Goal: Task Accomplishment & Management: Use online tool/utility

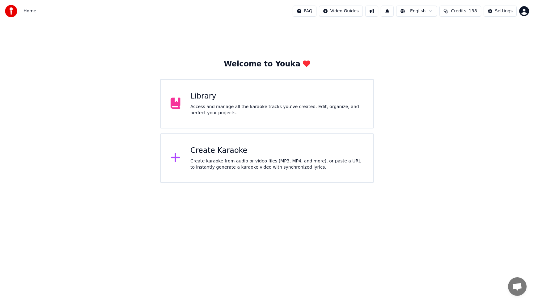
click at [218, 152] on div "Create Karaoke" at bounding box center [276, 151] width 173 height 10
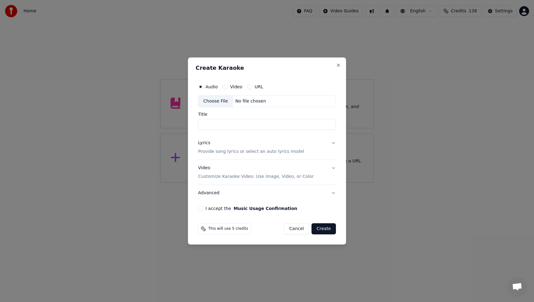
click at [204, 144] on div "Lyrics" at bounding box center [204, 143] width 12 height 6
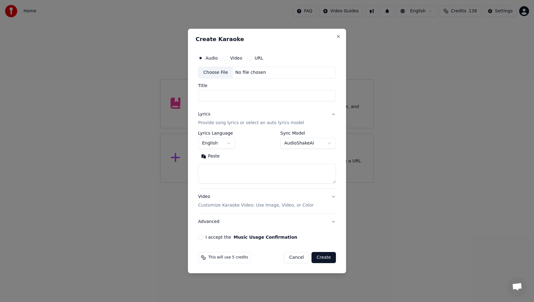
click at [221, 168] on textarea at bounding box center [267, 174] width 138 height 20
paste textarea "**********"
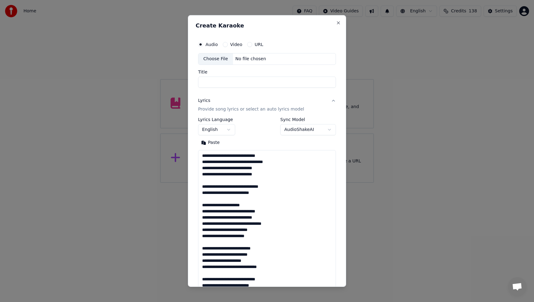
scroll to position [236, 0]
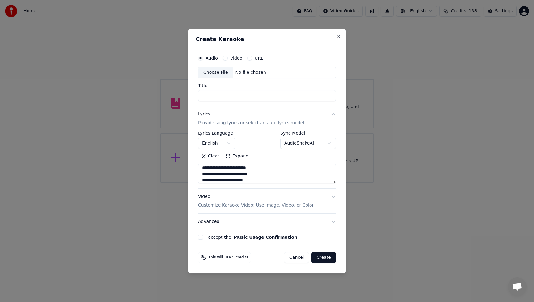
click at [234, 158] on button "Expand" at bounding box center [236, 156] width 29 height 10
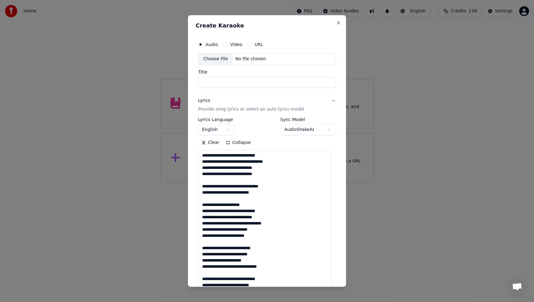
scroll to position [0, 0]
click at [245, 187] on textarea at bounding box center [264, 279] width 133 height 258
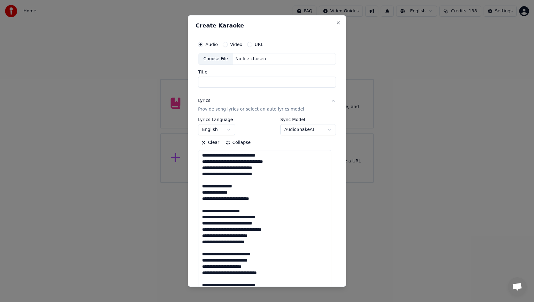
click at [231, 243] on textarea at bounding box center [264, 279] width 133 height 258
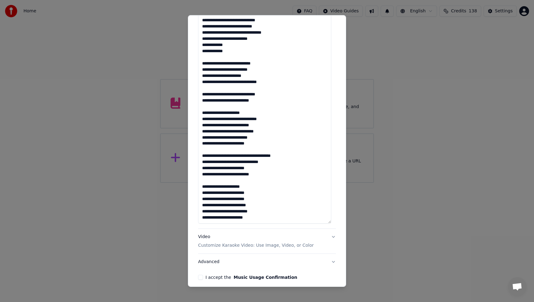
scroll to position [189, 0]
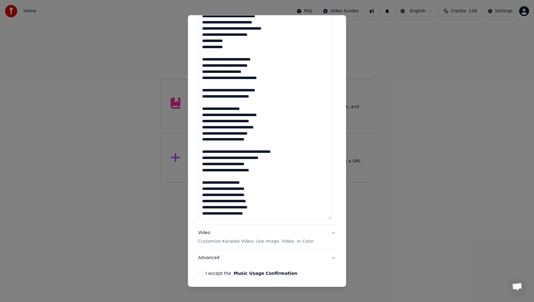
click at [251, 151] on textarea at bounding box center [264, 90] width 133 height 258
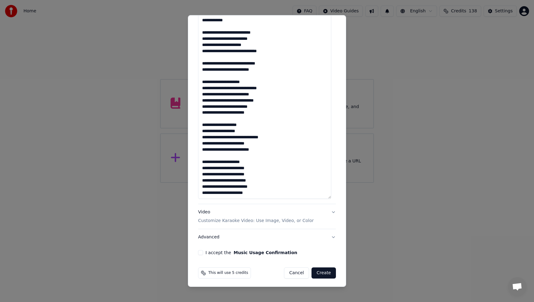
scroll to position [211, 0]
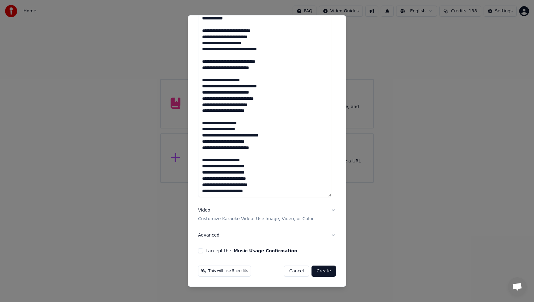
click at [232, 191] on textarea at bounding box center [264, 68] width 133 height 258
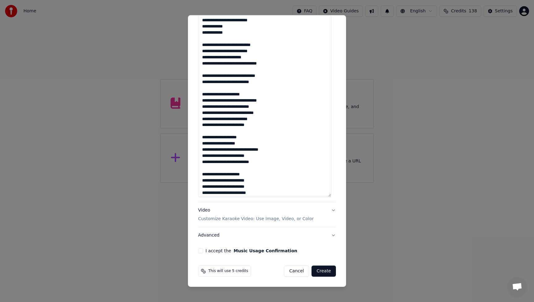
scroll to position [0, 0]
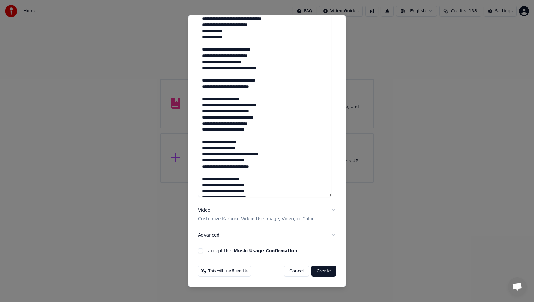
drag, startPoint x: 233, startPoint y: 130, endPoint x: 233, endPoint y: 154, distance: 23.8
click at [233, 130] on textarea at bounding box center [264, 68] width 133 height 258
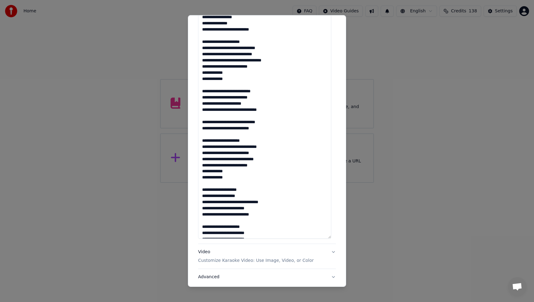
scroll to position [166, 0]
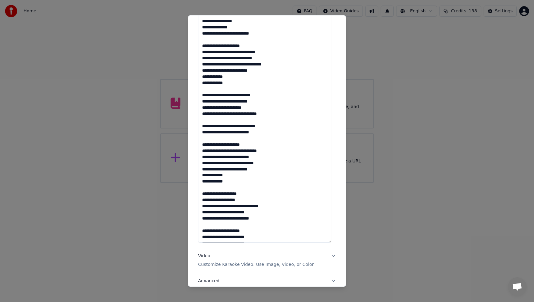
click at [233, 127] on textarea at bounding box center [264, 114] width 133 height 258
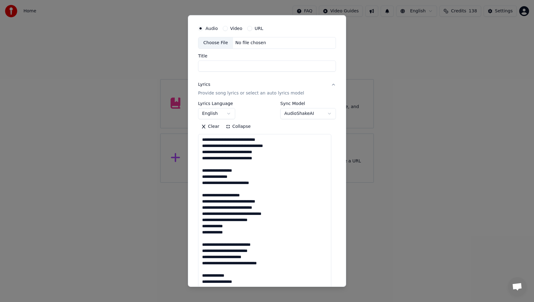
scroll to position [0, 0]
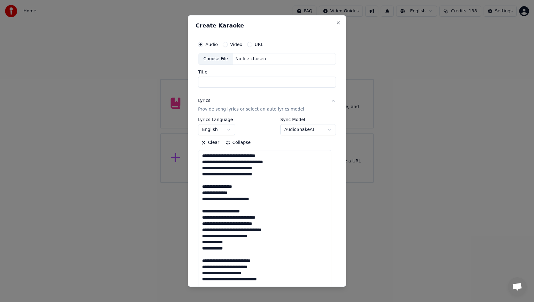
type textarea "**********"
click at [211, 57] on div "Choose File" at bounding box center [215, 58] width 35 height 11
click at [225, 46] on button "Video" at bounding box center [225, 44] width 5 height 5
click at [220, 57] on div "Choose File" at bounding box center [215, 58] width 35 height 11
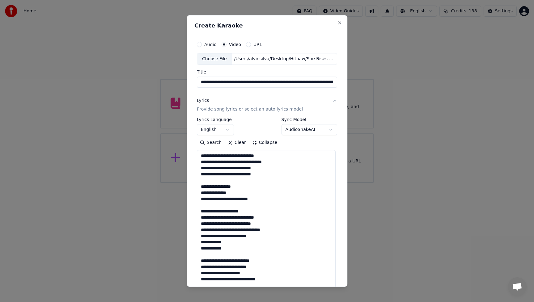
scroll to position [0, 79]
drag, startPoint x: 252, startPoint y: 82, endPoint x: 343, endPoint y: 92, distance: 91.3
click at [343, 92] on div "**********" at bounding box center [267, 151] width 161 height 272
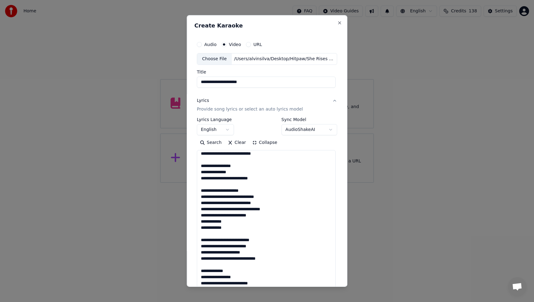
scroll to position [21, 0]
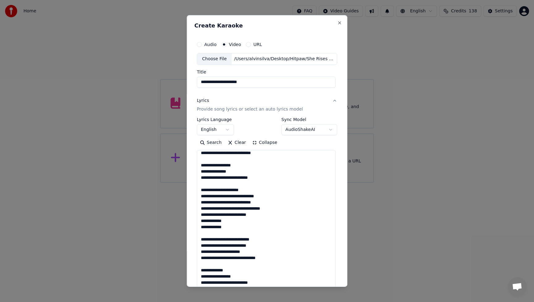
type input "**********"
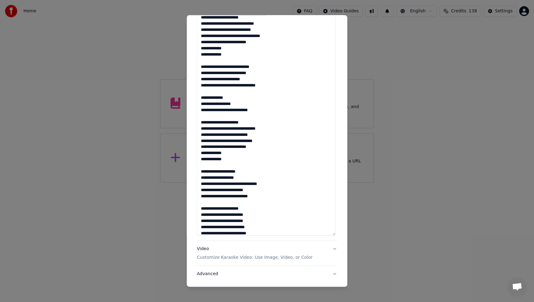
scroll to position [211, 0]
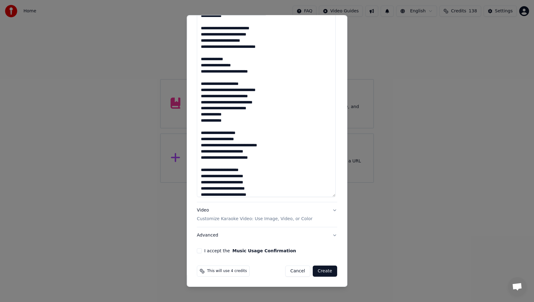
click at [203, 220] on p "Customize Karaoke Video: Use Image, Video, or Color" at bounding box center [255, 219] width 116 height 6
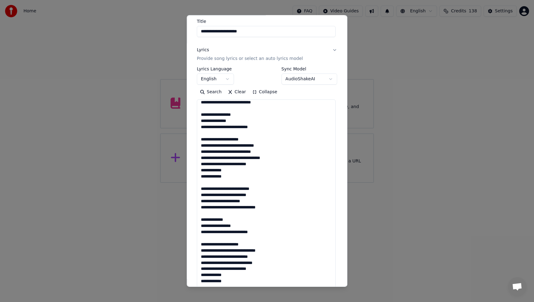
scroll to position [0, 0]
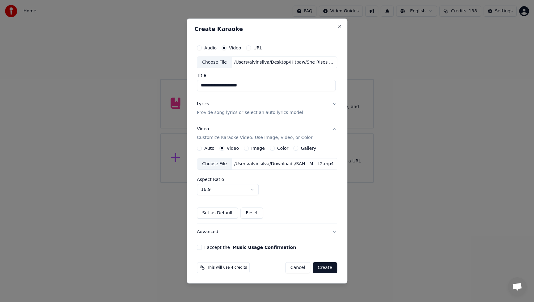
click at [334, 231] on button "Advanced" at bounding box center [267, 232] width 140 height 16
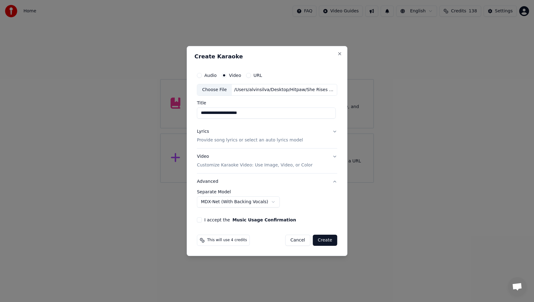
click at [208, 132] on div "Lyrics" at bounding box center [203, 131] width 12 height 6
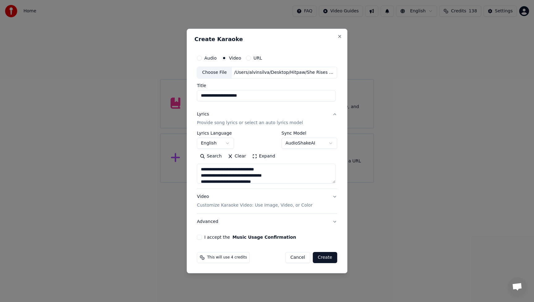
click at [333, 114] on button "Lyrics Provide song lyrics or select an auto lyrics model" at bounding box center [267, 118] width 140 height 25
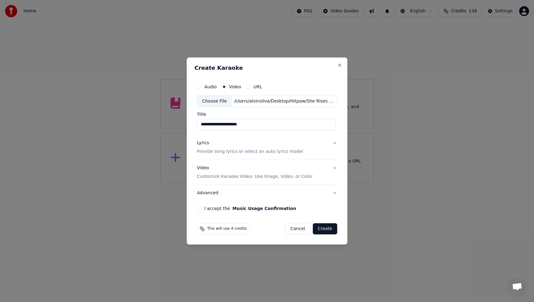
click at [230, 177] on p "Customize Karaoke Video: Use Image, Video, or Color" at bounding box center [255, 177] width 116 height 6
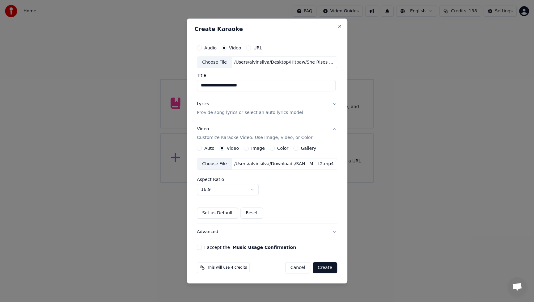
click at [216, 165] on div "Choose File" at bounding box center [214, 163] width 35 height 11
click at [213, 232] on button "Advanced" at bounding box center [267, 232] width 140 height 16
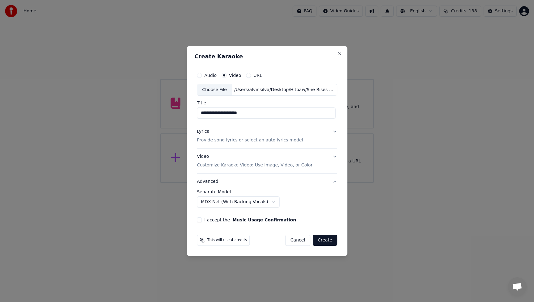
click at [338, 218] on div "**********" at bounding box center [266, 146] width 145 height 158
click at [200, 221] on button "I accept the Music Usage Confirmation" at bounding box center [199, 219] width 5 height 5
click at [323, 240] on button "Create" at bounding box center [325, 240] width 24 height 11
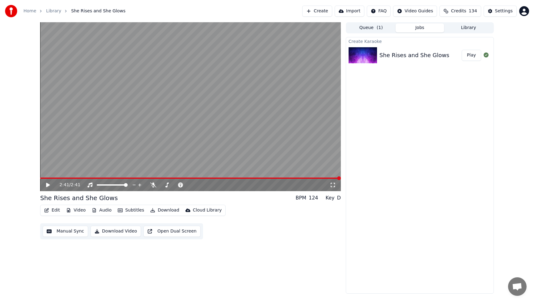
click at [471, 58] on button "Play" at bounding box center [470, 55] width 19 height 11
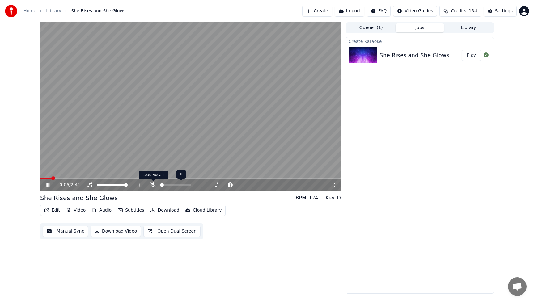
click at [155, 186] on icon at bounding box center [153, 185] width 6 height 5
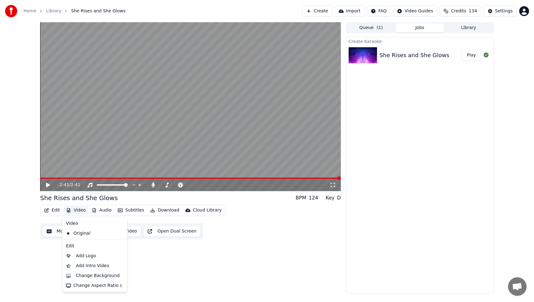
click at [84, 211] on button "Video" at bounding box center [76, 210] width 24 height 9
click at [102, 266] on div "Add Intro Video" at bounding box center [92, 266] width 33 height 6
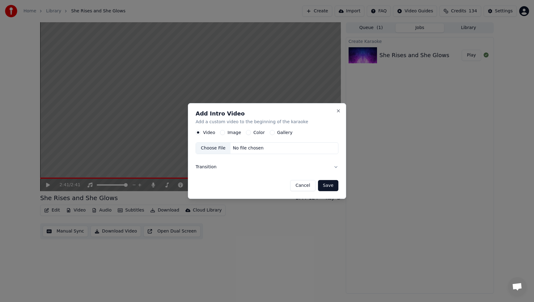
click at [224, 133] on button "Image" at bounding box center [222, 132] width 5 height 5
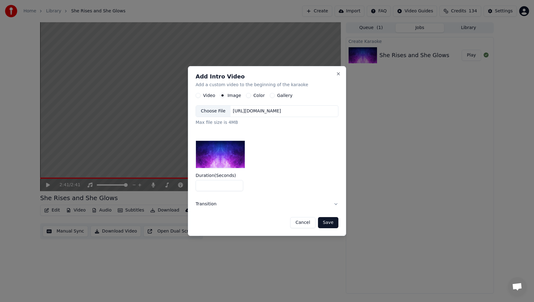
click at [212, 111] on div "Choose File" at bounding box center [213, 111] width 35 height 11
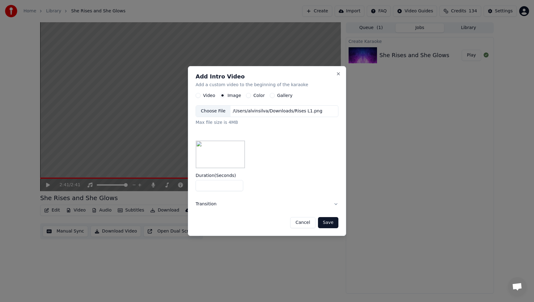
click at [327, 224] on button "Save" at bounding box center [328, 222] width 20 height 11
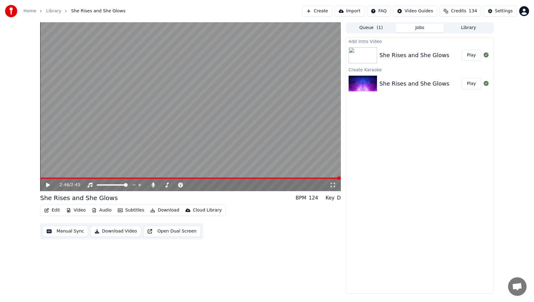
click at [475, 55] on button "Play" at bounding box center [470, 55] width 19 height 11
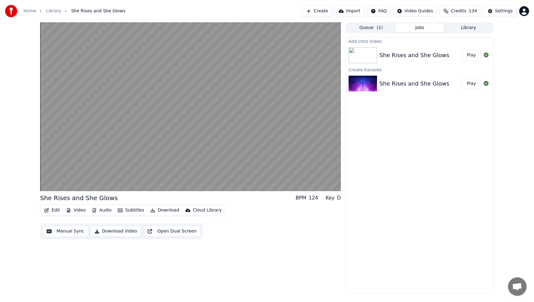
click at [473, 56] on button "Play" at bounding box center [470, 55] width 19 height 11
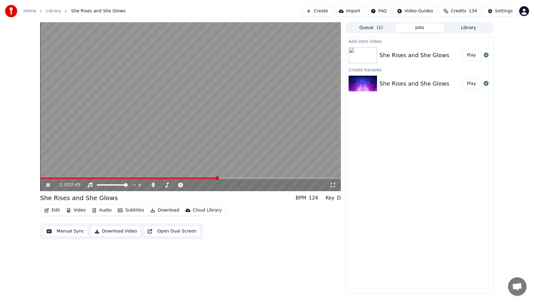
click at [57, 211] on button "Edit" at bounding box center [52, 210] width 21 height 9
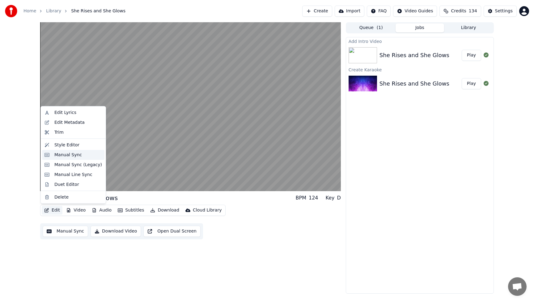
click at [61, 157] on div "Manual Sync" at bounding box center [67, 155] width 27 height 6
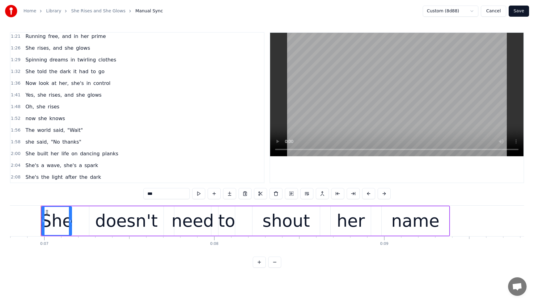
scroll to position [234, 0]
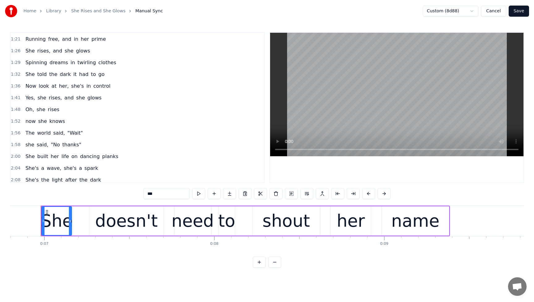
click at [73, 74] on span "it" at bounding box center [75, 74] width 5 height 7
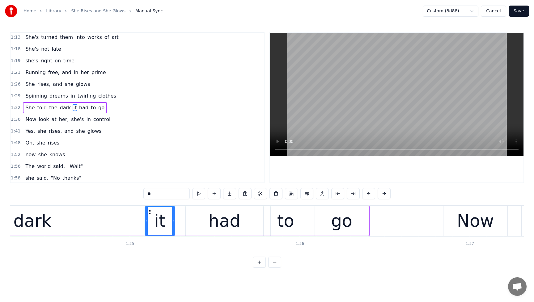
scroll to position [0, 16120]
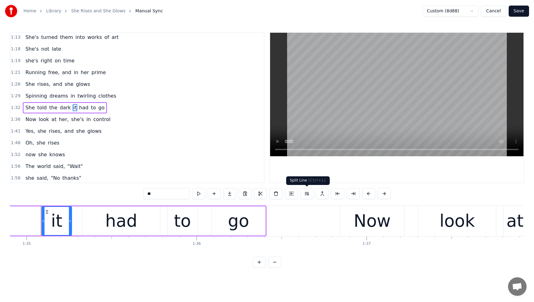
click at [306, 195] on button at bounding box center [306, 193] width 13 height 11
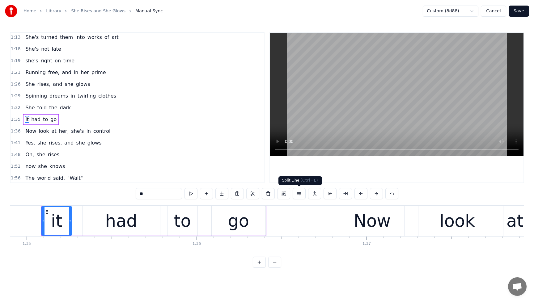
scroll to position [212, 0]
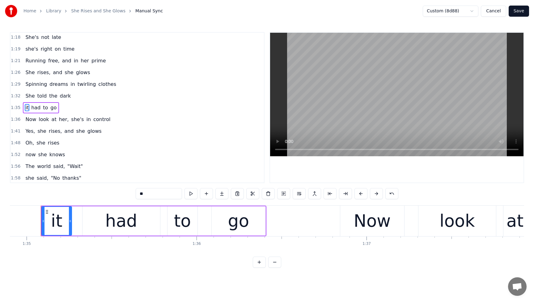
click at [26, 94] on span "She" at bounding box center [30, 95] width 11 height 7
type input "***"
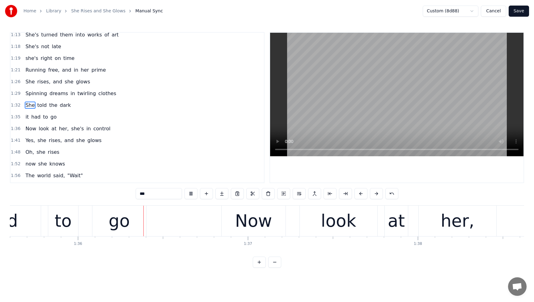
scroll to position [0, 16242]
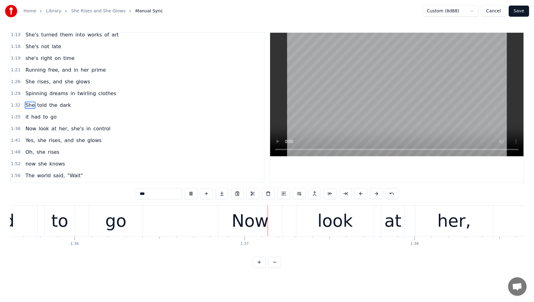
click at [524, 14] on button "Save" at bounding box center [518, 11] width 20 height 11
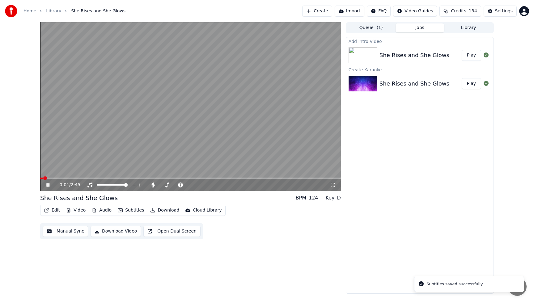
click at [106, 178] on span at bounding box center [190, 178] width 301 height 1
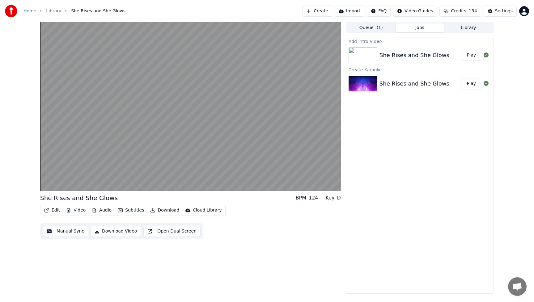
click at [305, 241] on div "She Rises and She Glows BPM 124 Key D Edit Video Audio Subtitles Download Cloud…" at bounding box center [190, 157] width 301 height 271
click at [109, 234] on button "Download Video" at bounding box center [115, 231] width 50 height 11
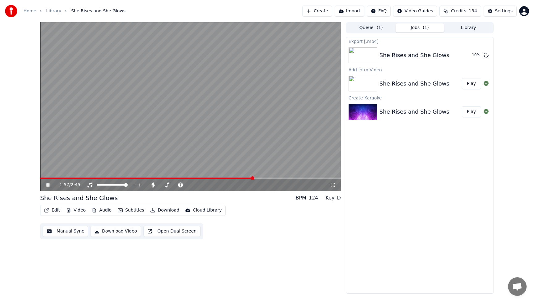
click at [48, 186] on icon at bounding box center [47, 185] width 3 height 4
click at [255, 252] on div "1:57 / 2:45 She Rises and She Glows BPM 124 Key D Edit Video Audio Subtitles Do…" at bounding box center [190, 157] width 301 height 271
click at [379, 254] on div "Export [.mp4] She Rises and She Glows Show Add Intro Video She Rises and She Gl…" at bounding box center [420, 165] width 148 height 257
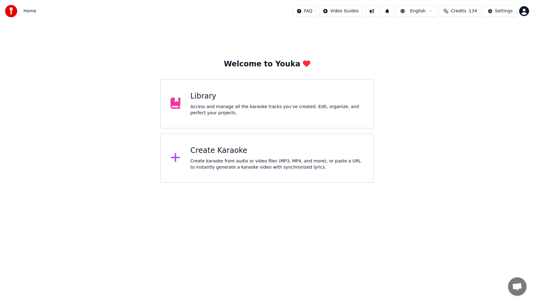
click at [212, 100] on div "Library" at bounding box center [276, 96] width 173 height 10
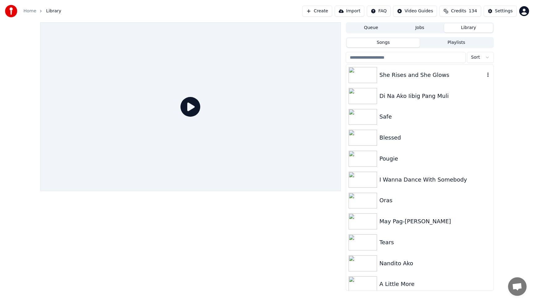
click at [395, 77] on div "She Rises and She Glows" at bounding box center [431, 75] width 105 height 9
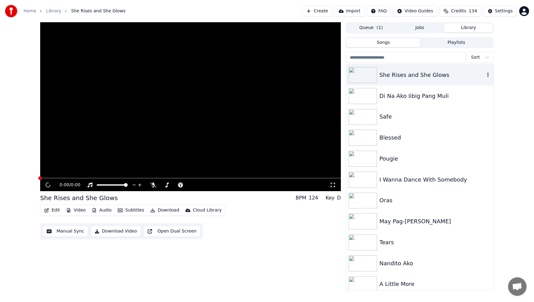
click at [395, 77] on div "She Rises and She Glows" at bounding box center [431, 75] width 105 height 9
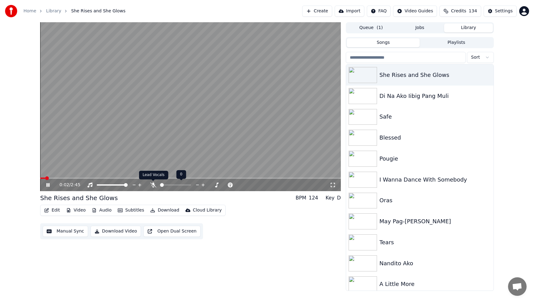
click at [151, 187] on icon at bounding box center [153, 185] width 6 height 5
click at [48, 183] on icon at bounding box center [52, 185] width 15 height 5
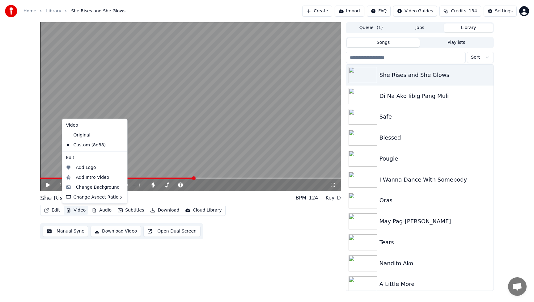
click at [78, 209] on button "Video" at bounding box center [76, 210] width 24 height 9
click at [83, 188] on div "Change Background" at bounding box center [98, 187] width 44 height 6
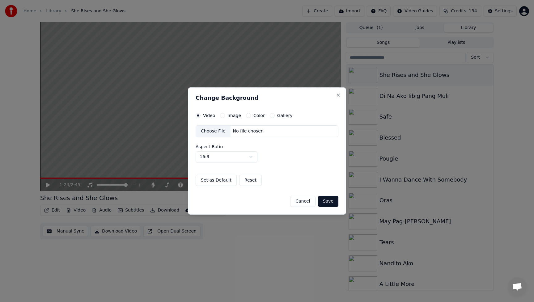
click at [216, 133] on div "Choose File" at bounding box center [213, 131] width 35 height 11
click at [328, 200] on button "Save" at bounding box center [328, 201] width 20 height 11
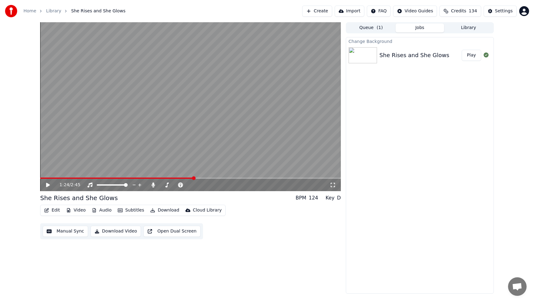
click at [471, 59] on button "Play" at bounding box center [470, 55] width 19 height 11
click at [75, 210] on button "Video" at bounding box center [76, 210] width 24 height 9
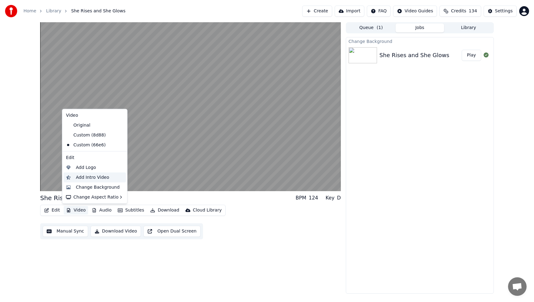
click at [88, 178] on div "Add Intro Video" at bounding box center [92, 177] width 33 height 6
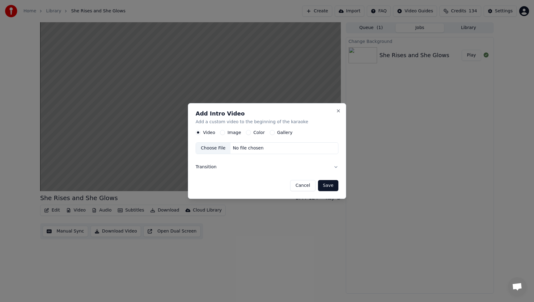
click at [222, 133] on button "Image" at bounding box center [222, 132] width 5 height 5
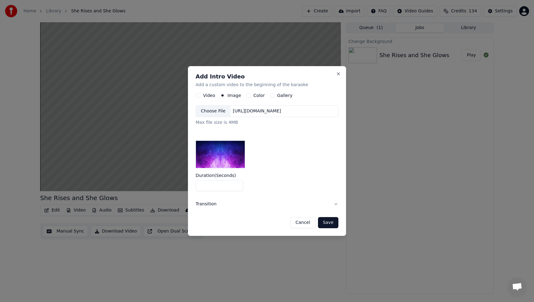
click at [216, 113] on div "Choose File" at bounding box center [213, 111] width 35 height 11
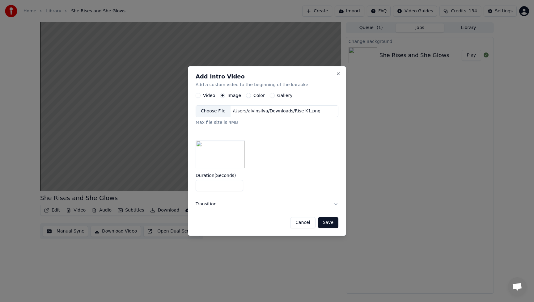
click at [333, 222] on button "Save" at bounding box center [328, 222] width 20 height 11
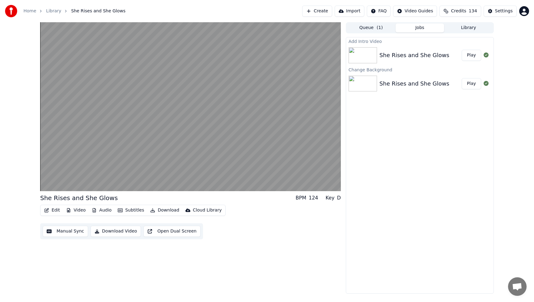
click at [470, 59] on button "Play" at bounding box center [470, 55] width 19 height 11
click at [474, 56] on button "Play" at bounding box center [470, 55] width 19 height 11
click at [470, 55] on button "Play" at bounding box center [470, 55] width 19 height 11
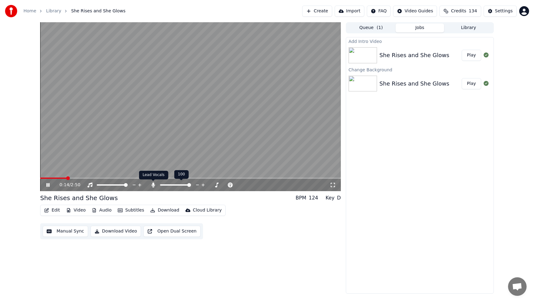
click at [152, 185] on icon at bounding box center [152, 185] width 3 height 5
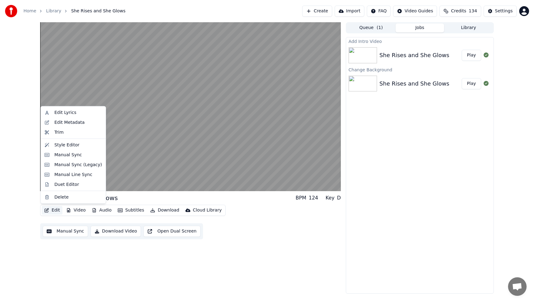
click at [53, 210] on button "Edit" at bounding box center [52, 210] width 21 height 9
click at [56, 146] on div "Style Editor" at bounding box center [66, 145] width 25 height 6
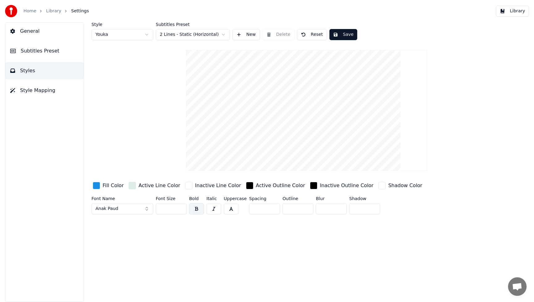
click at [147, 209] on button "Anak Paud" at bounding box center [122, 208] width 62 height 11
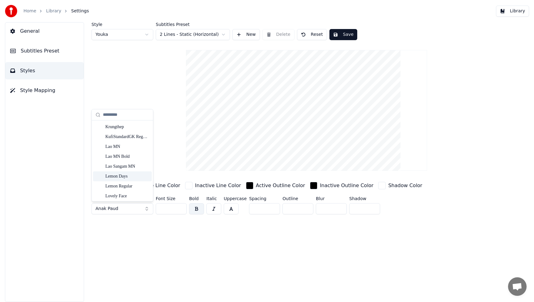
click at [129, 179] on div "Lemon Days" at bounding box center [127, 176] width 44 height 6
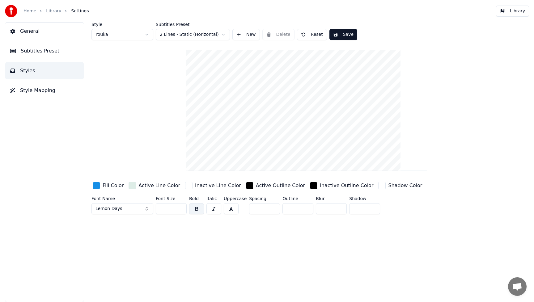
drag, startPoint x: 176, startPoint y: 209, endPoint x: 147, endPoint y: 209, distance: 28.4
click at [147, 209] on div "Font Name Lemon Days Font Size *** Bold Italic Uppercase Spacing * Outline * Bl…" at bounding box center [278, 206] width 374 height 20
type input "***"
click at [264, 268] on div "Style Youka Subtitles Preset 2 Lines - Static (Horizontal) New Delete Reset Sav…" at bounding box center [306, 162] width 455 height 280
click at [463, 190] on div "Fill Color Active Line Color Inactive Line Color Active Outline Color Inactive …" at bounding box center [278, 186] width 374 height 11
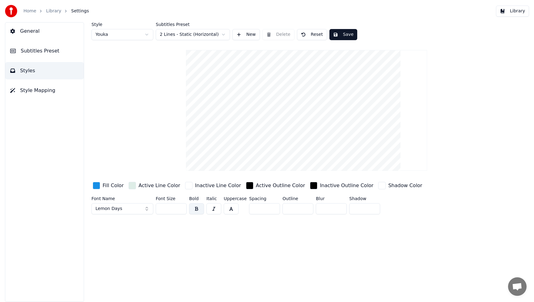
click at [96, 186] on div "button" at bounding box center [96, 185] width 7 height 7
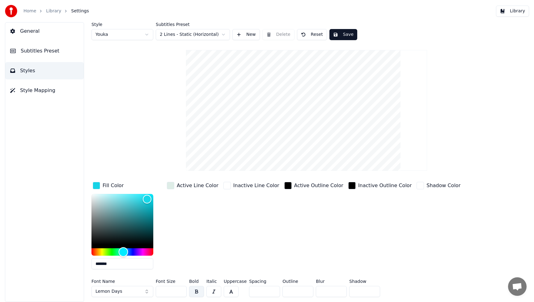
type input "*******"
drag, startPoint x: 127, startPoint y: 254, endPoint x: 123, endPoint y: 254, distance: 3.7
click at [123, 254] on div "Hue" at bounding box center [123, 252] width 10 height 10
click at [318, 226] on div "Active Outline Color" at bounding box center [313, 228] width 61 height 94
click at [348, 33] on button "Save" at bounding box center [343, 34] width 28 height 11
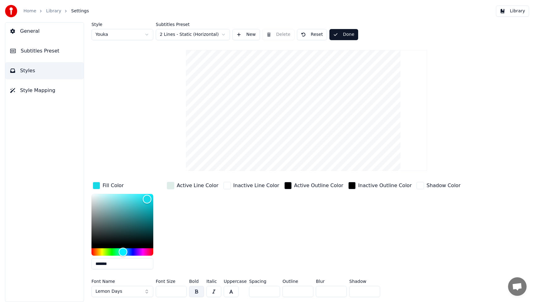
click at [527, 11] on button "Library" at bounding box center [512, 11] width 33 height 11
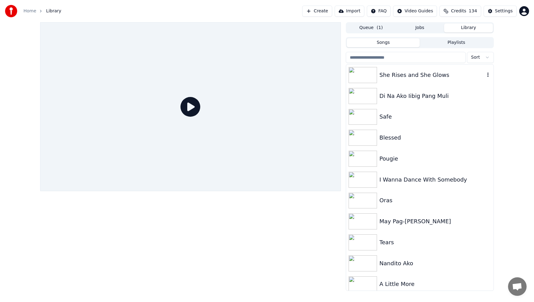
click at [393, 74] on div "She Rises and She Glows" at bounding box center [431, 75] width 105 height 9
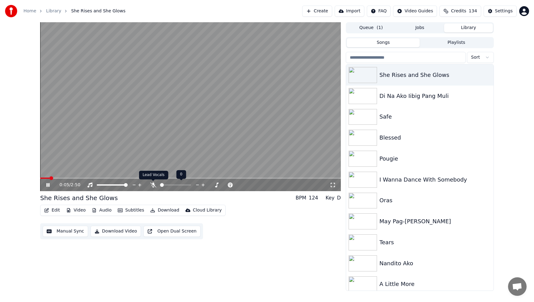
click at [153, 184] on icon at bounding box center [153, 185] width 6 height 5
click at [153, 184] on icon at bounding box center [152, 185] width 3 height 5
click at [46, 185] on icon at bounding box center [47, 185] width 3 height 4
click at [116, 232] on button "Download Video" at bounding box center [115, 231] width 50 height 11
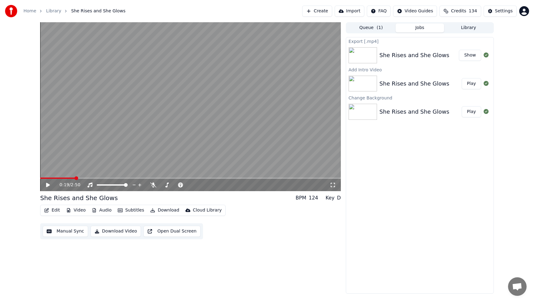
click at [80, 210] on button "Video" at bounding box center [76, 210] width 24 height 9
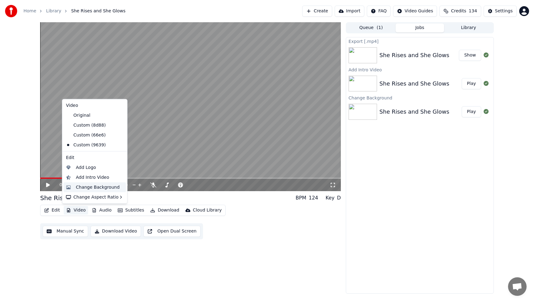
click at [83, 187] on div "Change Background" at bounding box center [98, 187] width 44 height 6
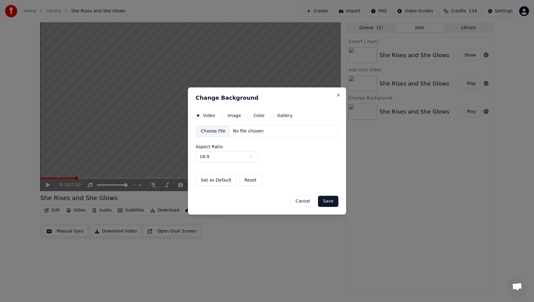
click at [214, 129] on div "Choose File" at bounding box center [213, 131] width 35 height 11
click at [334, 204] on button "Save" at bounding box center [328, 201] width 20 height 11
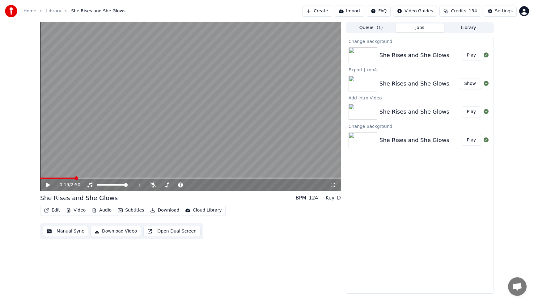
click at [471, 56] on button "Play" at bounding box center [470, 55] width 19 height 11
click at [48, 185] on icon at bounding box center [52, 185] width 15 height 5
click at [79, 212] on button "Video" at bounding box center [76, 210] width 24 height 9
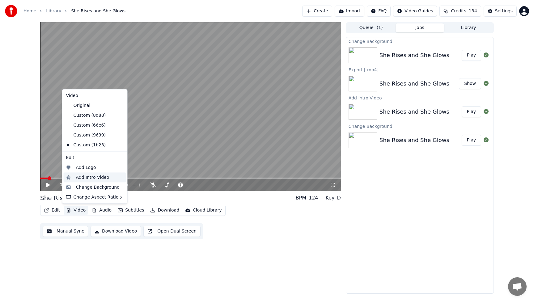
click at [84, 176] on div "Add Intro Video" at bounding box center [92, 177] width 33 height 6
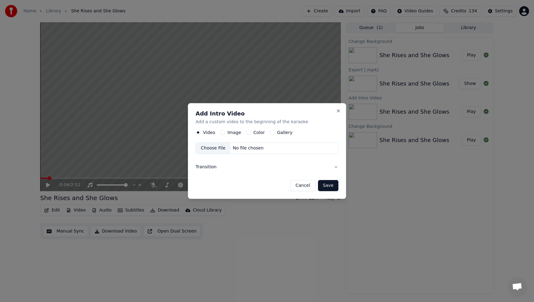
click at [222, 132] on button "Image" at bounding box center [222, 132] width 5 height 5
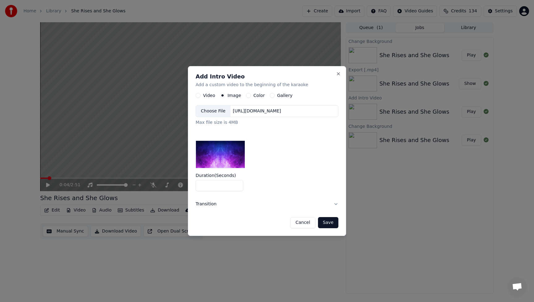
click at [220, 114] on div "Choose File" at bounding box center [213, 111] width 35 height 11
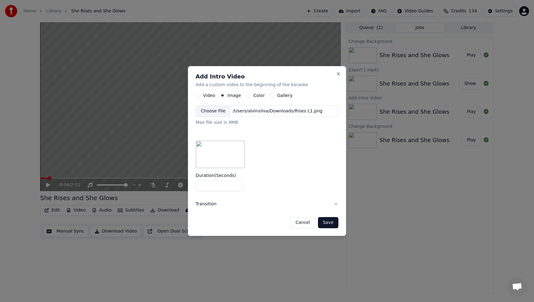
click at [334, 223] on button "Save" at bounding box center [328, 222] width 20 height 11
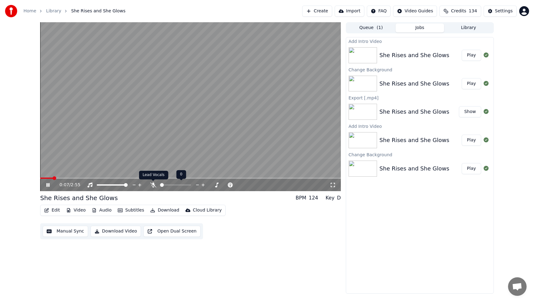
click at [153, 185] on icon at bounding box center [153, 185] width 6 height 5
click at [107, 212] on button "Audio" at bounding box center [101, 210] width 25 height 9
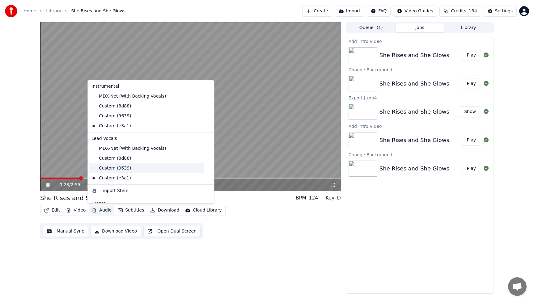
click at [114, 169] on div "Custom (9639)" at bounding box center [146, 168] width 115 height 10
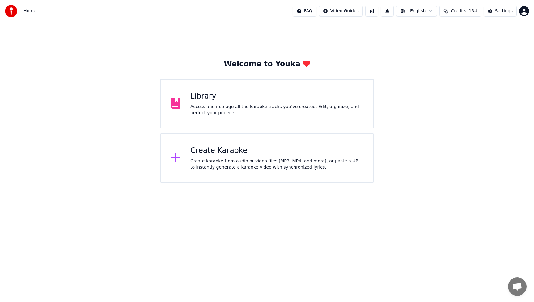
click at [216, 99] on div "Library" at bounding box center [276, 96] width 173 height 10
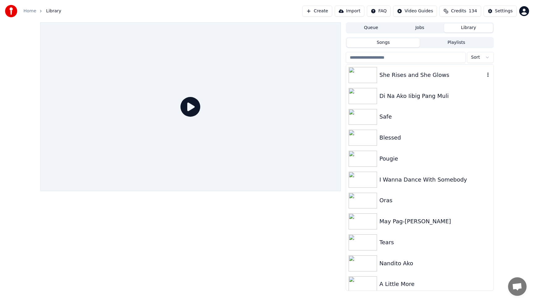
click at [434, 76] on div "She Rises and She Glows" at bounding box center [431, 75] width 105 height 9
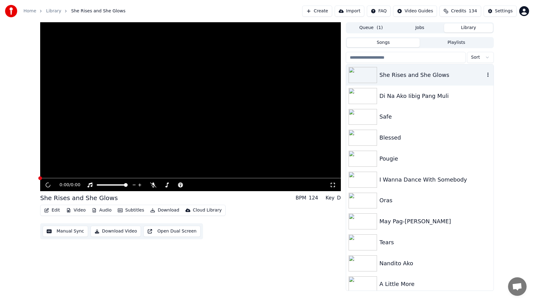
click at [434, 76] on div "She Rises and She Glows" at bounding box center [431, 75] width 105 height 9
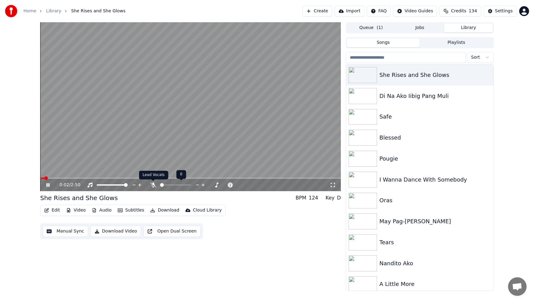
click at [154, 187] on icon at bounding box center [153, 185] width 6 height 5
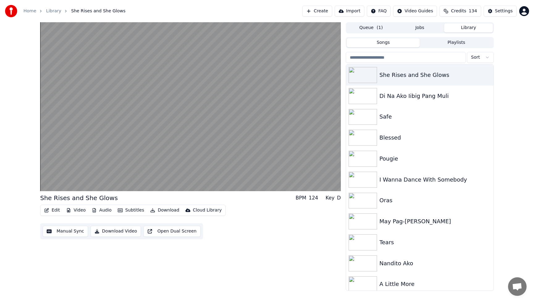
click at [240, 250] on div "She Rises and She Glows BPM 124 Key D Edit Video Audio Subtitles Download Cloud…" at bounding box center [190, 156] width 301 height 269
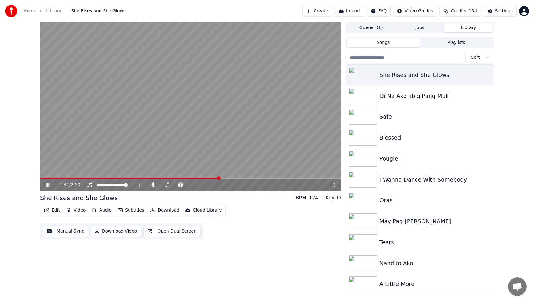
drag, startPoint x: 48, startPoint y: 185, endPoint x: 111, endPoint y: 197, distance: 63.8
click at [48, 185] on icon at bounding box center [52, 185] width 15 height 5
click at [224, 278] on div "1:41 / 2:50 She Rises and She Glows BPM 124 Key D Edit Video Audio Subtitles Do…" at bounding box center [190, 156] width 301 height 269
click at [276, 240] on div "1:41 / 2:50 She Rises and She Glows BPM 124 Key D Edit Video Audio Subtitles Do…" at bounding box center [190, 156] width 301 height 269
click at [258, 231] on div "Edit Video Audio Subtitles Download Cloud Library Manual Sync Download Video Op…" at bounding box center [190, 222] width 301 height 35
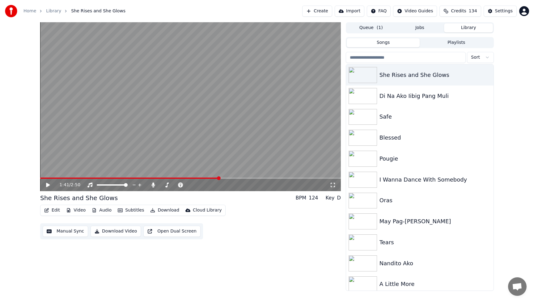
click at [48, 185] on icon at bounding box center [48, 185] width 4 height 4
click at [49, 185] on icon at bounding box center [47, 185] width 3 height 4
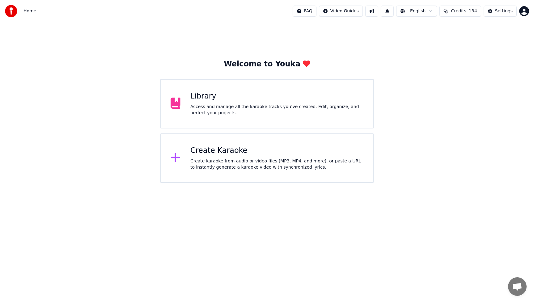
click at [220, 165] on div "Create karaoke from audio or video files (MP3, MP4, and more), or paste a URL t…" at bounding box center [276, 164] width 173 height 12
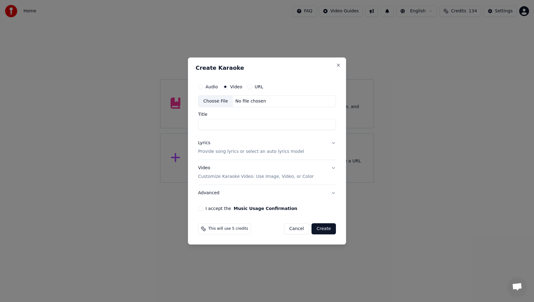
click at [202, 88] on button "Audio" at bounding box center [200, 86] width 5 height 5
click at [216, 104] on div "Choose File" at bounding box center [215, 101] width 35 height 11
click at [247, 125] on input "*********" at bounding box center [267, 124] width 138 height 11
type input "**********"
click at [204, 153] on p "Provide song lyrics or select an auto lyrics model" at bounding box center [251, 152] width 106 height 6
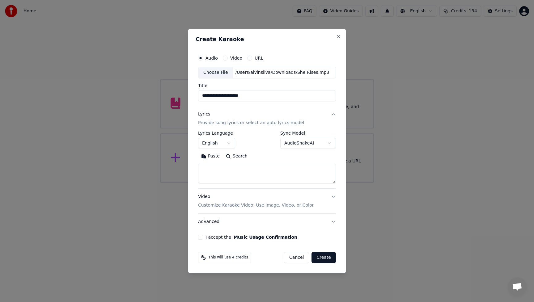
click at [229, 172] on textarea at bounding box center [267, 174] width 138 height 20
paste textarea "**********"
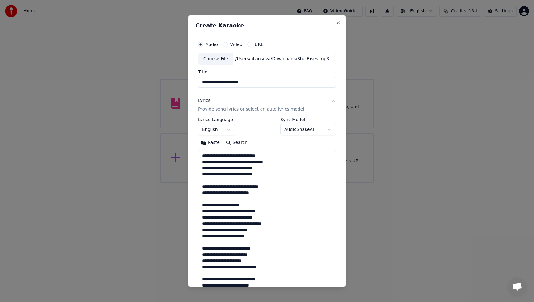
scroll to position [236, 0]
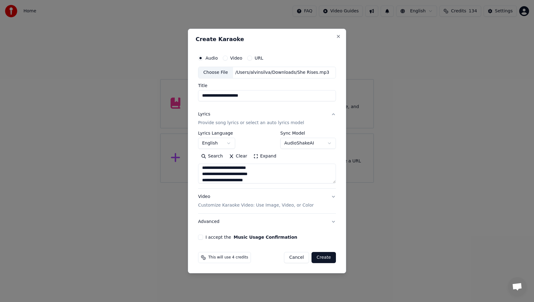
click at [267, 157] on button "Expand" at bounding box center [264, 156] width 29 height 10
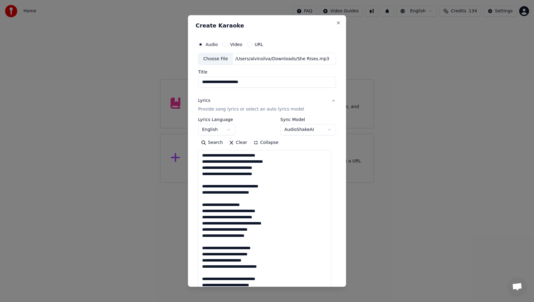
scroll to position [0, 0]
click at [248, 186] on textarea at bounding box center [264, 279] width 133 height 258
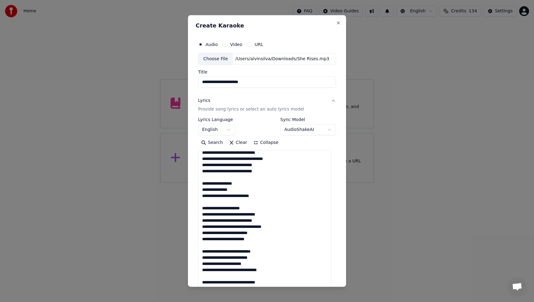
scroll to position [6, 0]
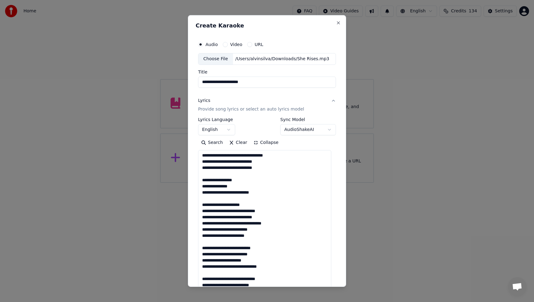
click at [231, 235] on textarea at bounding box center [264, 279] width 133 height 258
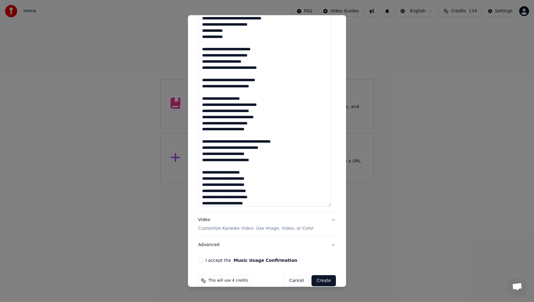
scroll to position [0, 0]
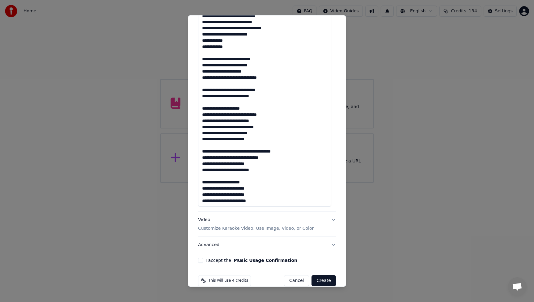
drag, startPoint x: 232, startPoint y: 141, endPoint x: 237, endPoint y: 147, distance: 8.3
click at [232, 141] on textarea at bounding box center [264, 77] width 133 height 258
drag, startPoint x: 250, startPoint y: 158, endPoint x: 254, endPoint y: 172, distance: 14.3
click at [250, 158] on textarea at bounding box center [264, 77] width 133 height 258
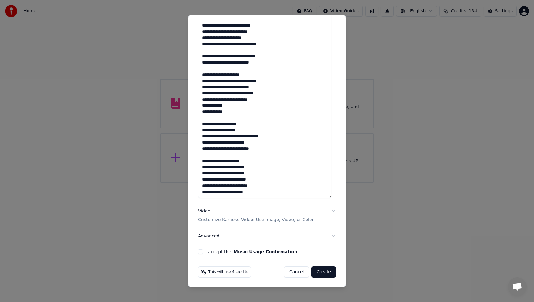
scroll to position [211, 0]
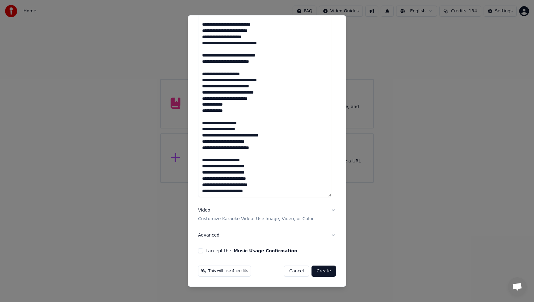
click at [233, 192] on textarea at bounding box center [264, 68] width 133 height 258
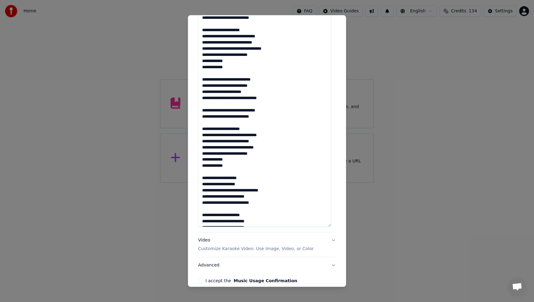
scroll to position [180, 0]
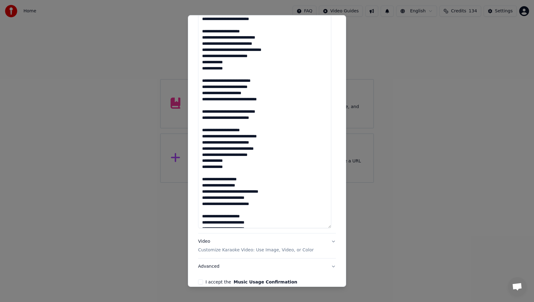
click at [234, 112] on textarea at bounding box center [264, 99] width 133 height 258
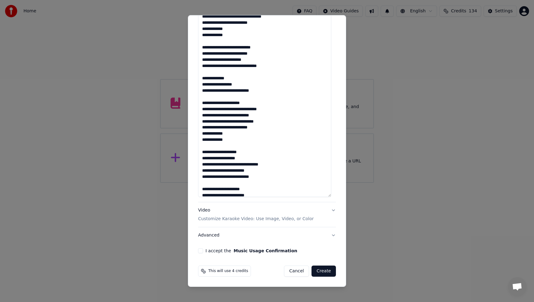
scroll to position [0, 0]
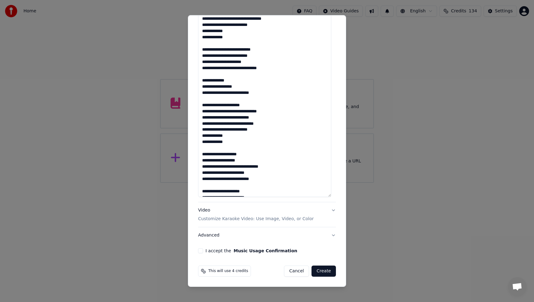
click at [238, 117] on textarea at bounding box center [264, 68] width 133 height 258
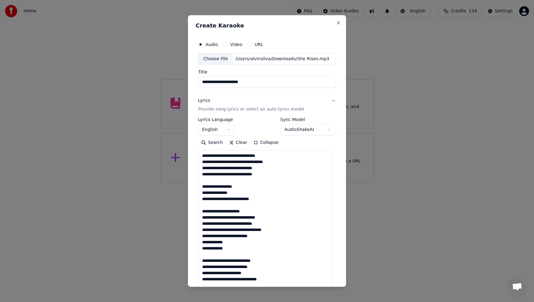
type textarea "**********"
click at [263, 144] on button "Collapse" at bounding box center [266, 143] width 32 height 10
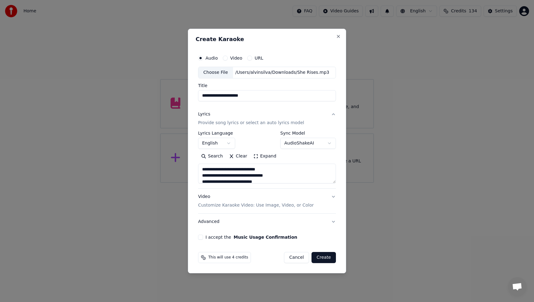
click at [201, 197] on div "Video Customize Karaoke Video: Use Image, Video, or Color" at bounding box center [256, 201] width 116 height 15
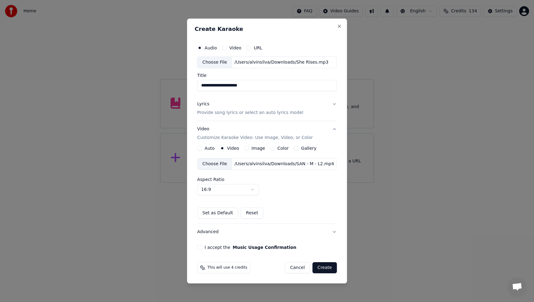
click at [215, 163] on div "Choose File" at bounding box center [214, 163] width 35 height 11
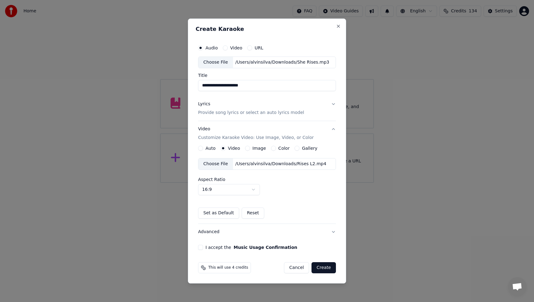
click at [206, 234] on button "Advanced" at bounding box center [267, 232] width 138 height 16
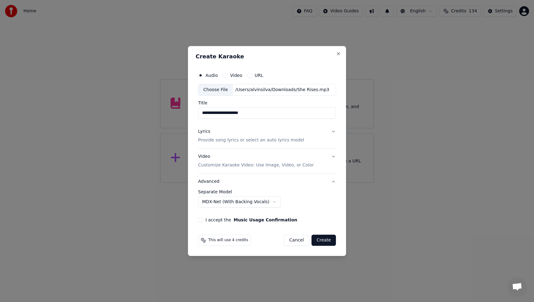
click at [201, 220] on button "I accept the Music Usage Confirmation" at bounding box center [200, 219] width 5 height 5
click at [328, 240] on button "Create" at bounding box center [323, 240] width 24 height 11
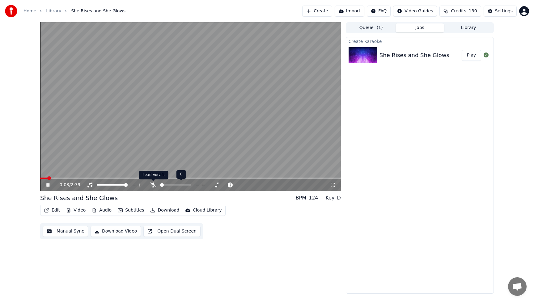
click at [155, 186] on icon at bounding box center [153, 185] width 6 height 5
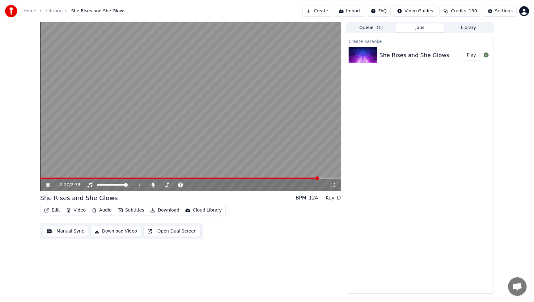
click at [77, 209] on button "Video" at bounding box center [76, 210] width 24 height 9
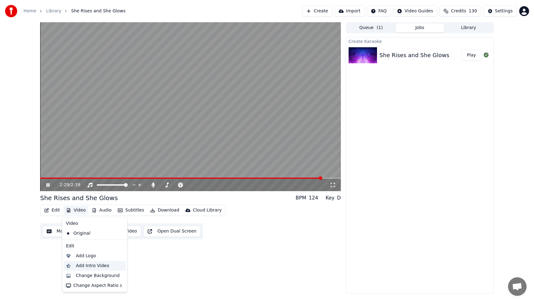
click at [87, 267] on div "Add Intro Video" at bounding box center [92, 266] width 33 height 6
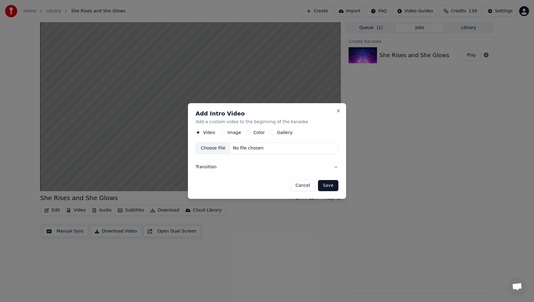
click at [223, 132] on button "Image" at bounding box center [222, 132] width 5 height 5
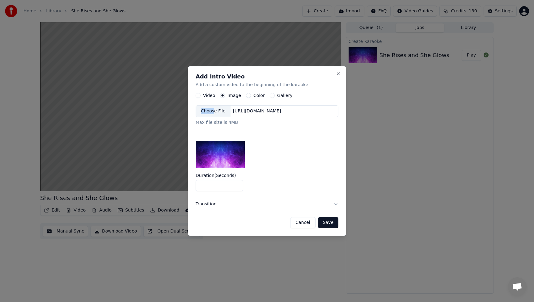
click at [212, 108] on div "Choose File" at bounding box center [213, 111] width 35 height 11
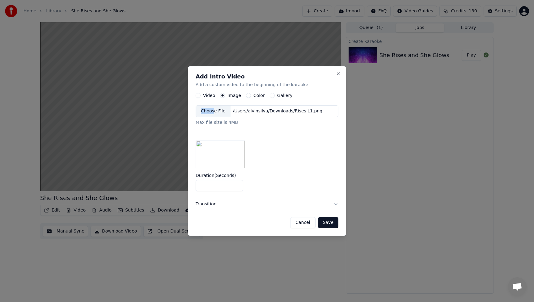
click at [330, 225] on button "Save" at bounding box center [328, 222] width 20 height 11
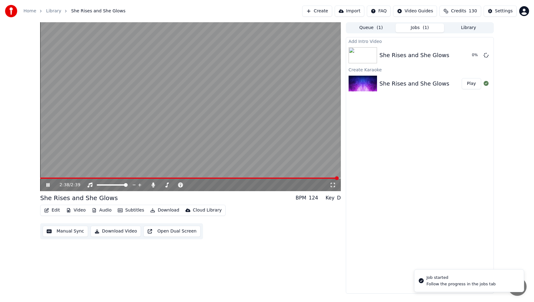
click at [49, 186] on icon at bounding box center [47, 185] width 3 height 4
click at [476, 57] on button "Play" at bounding box center [470, 55] width 19 height 11
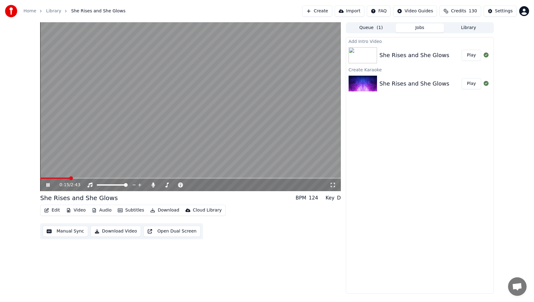
click at [49, 185] on icon at bounding box center [47, 185] width 3 height 4
click at [114, 231] on button "Download Video" at bounding box center [115, 231] width 50 height 11
